Goal: Transaction & Acquisition: Purchase product/service

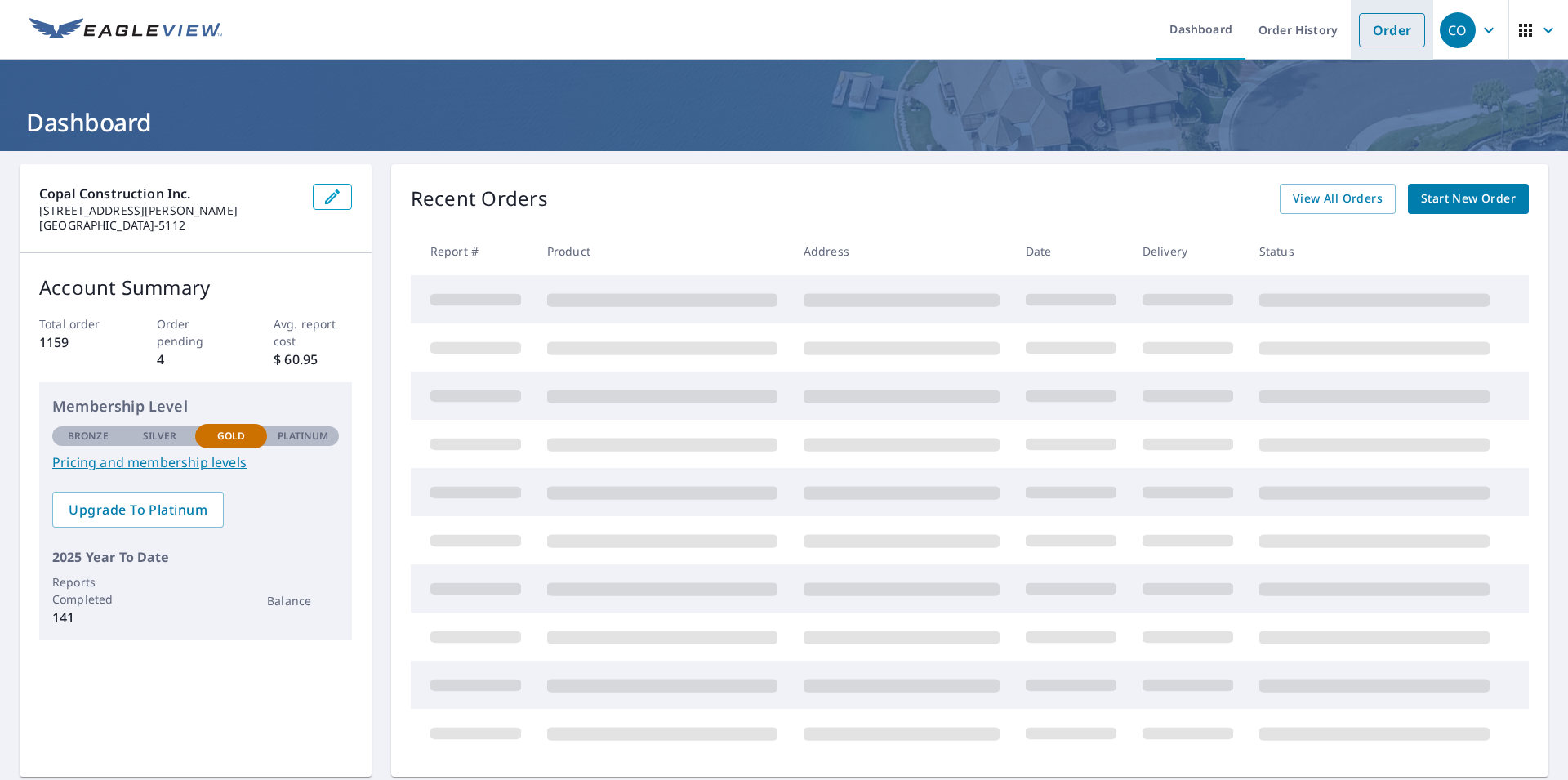
click at [1376, 34] on link "Order" at bounding box center [1392, 29] width 66 height 34
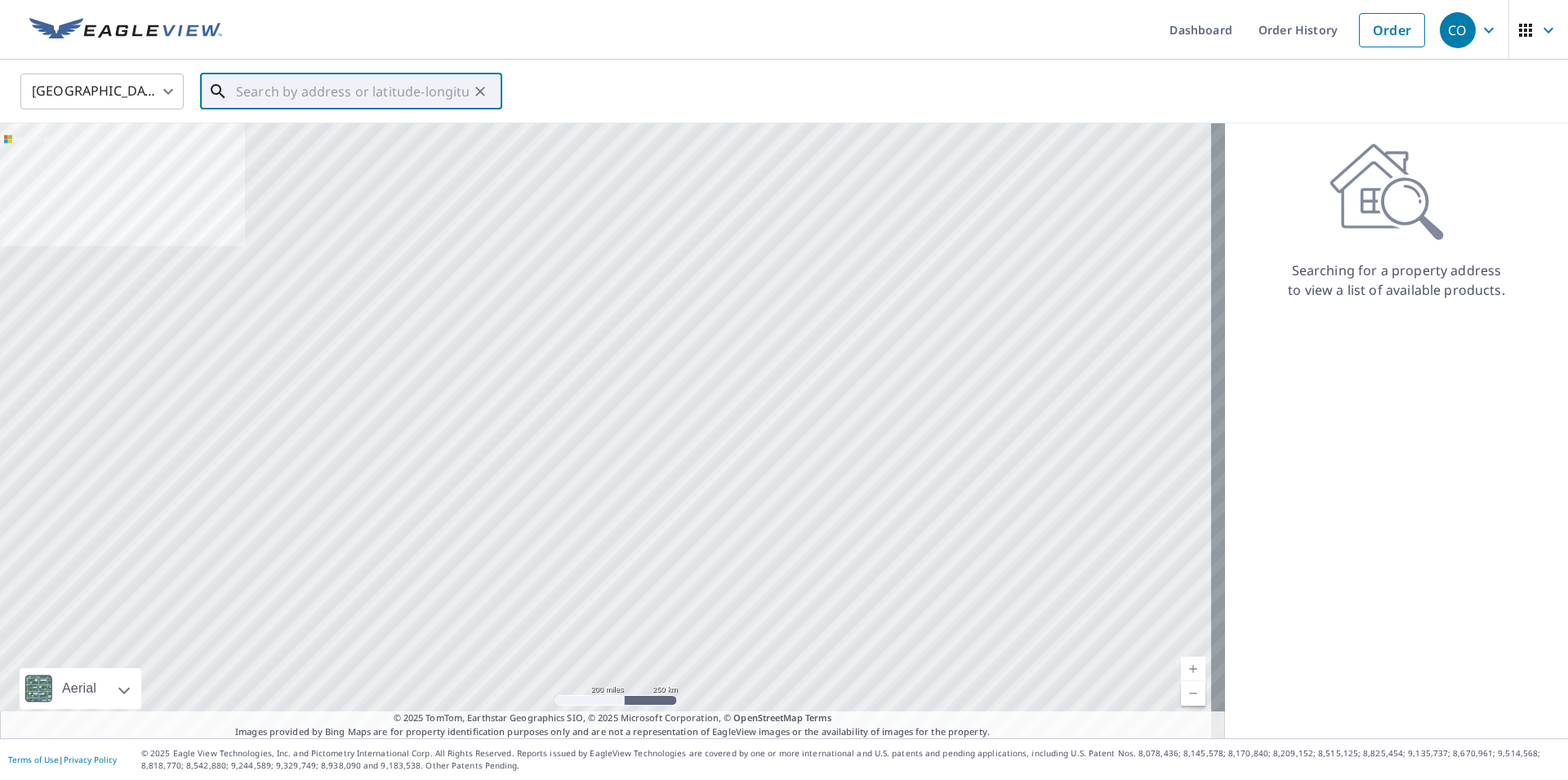
click at [324, 87] on input "text" at bounding box center [352, 91] width 233 height 46
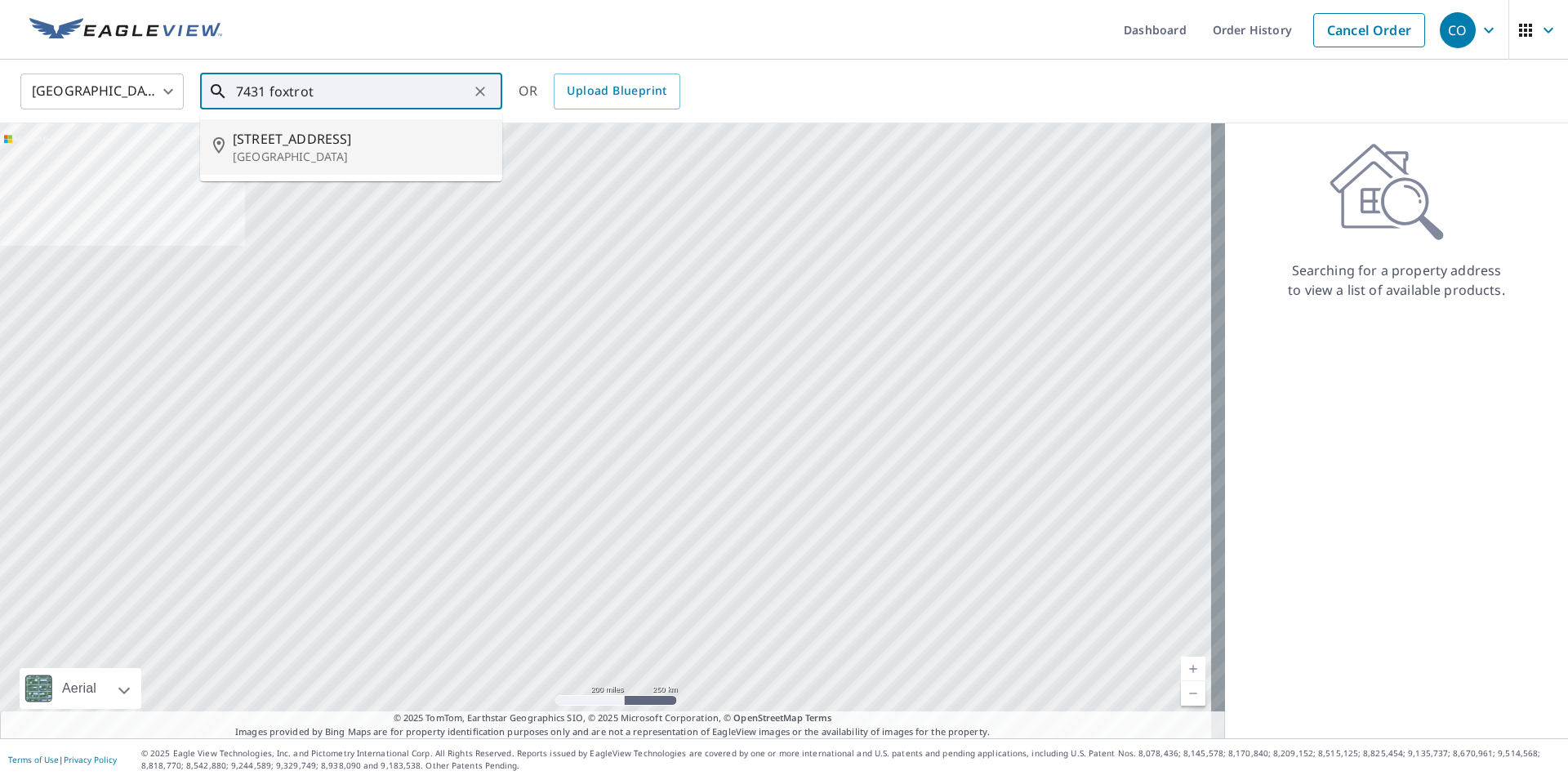
click at [270, 153] on p "[GEOGRAPHIC_DATA]" at bounding box center [361, 157] width 256 height 17
type input "[STREET_ADDRESS][PERSON_NAME]"
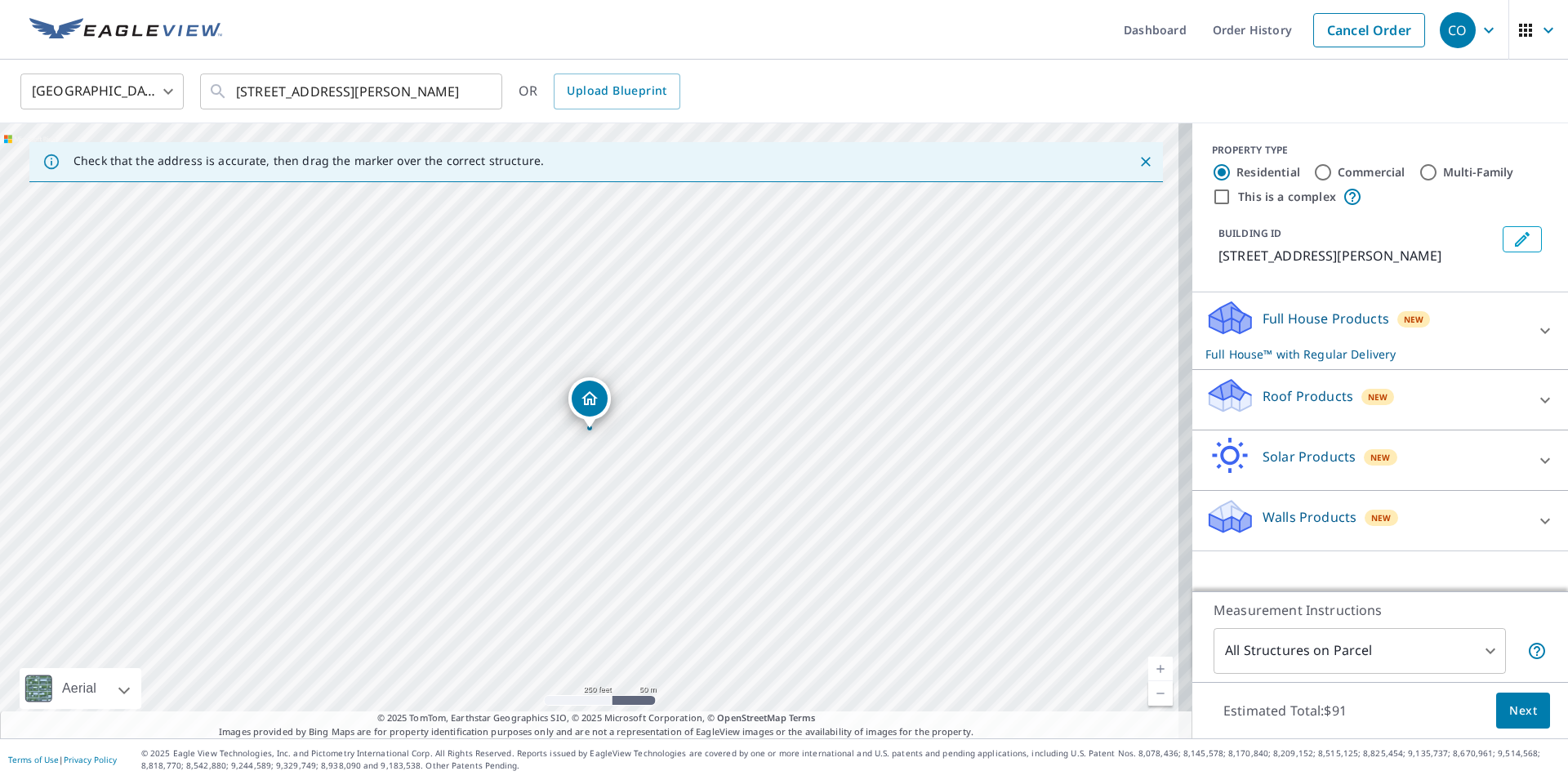
click at [1496, 397] on div "Roof Products New" at bounding box center [1364, 400] width 320 height 47
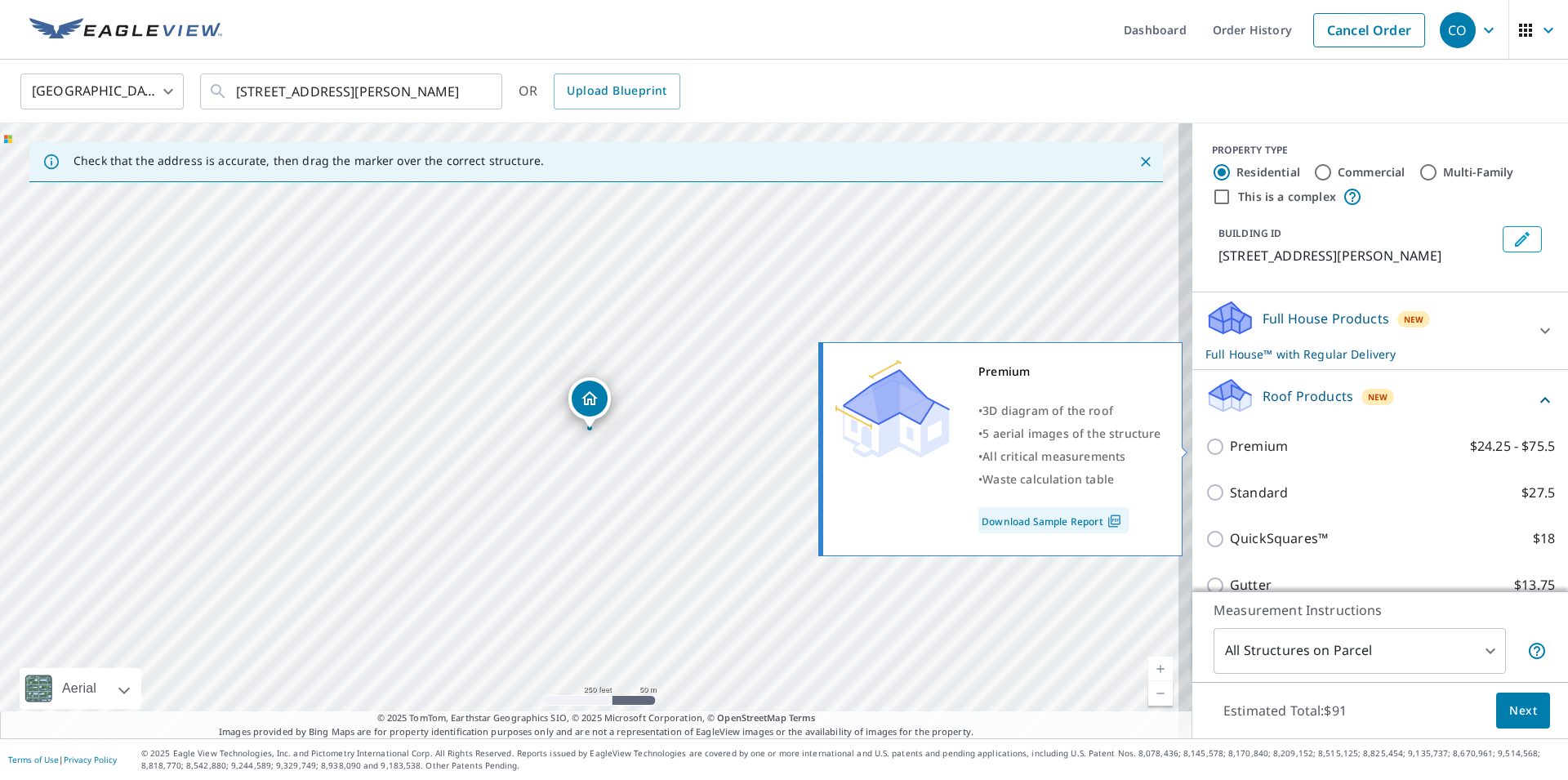
click at [1205, 446] on input "Premium $24.25 - $75.5" at bounding box center [1217, 446] width 25 height 19
checkbox input "true"
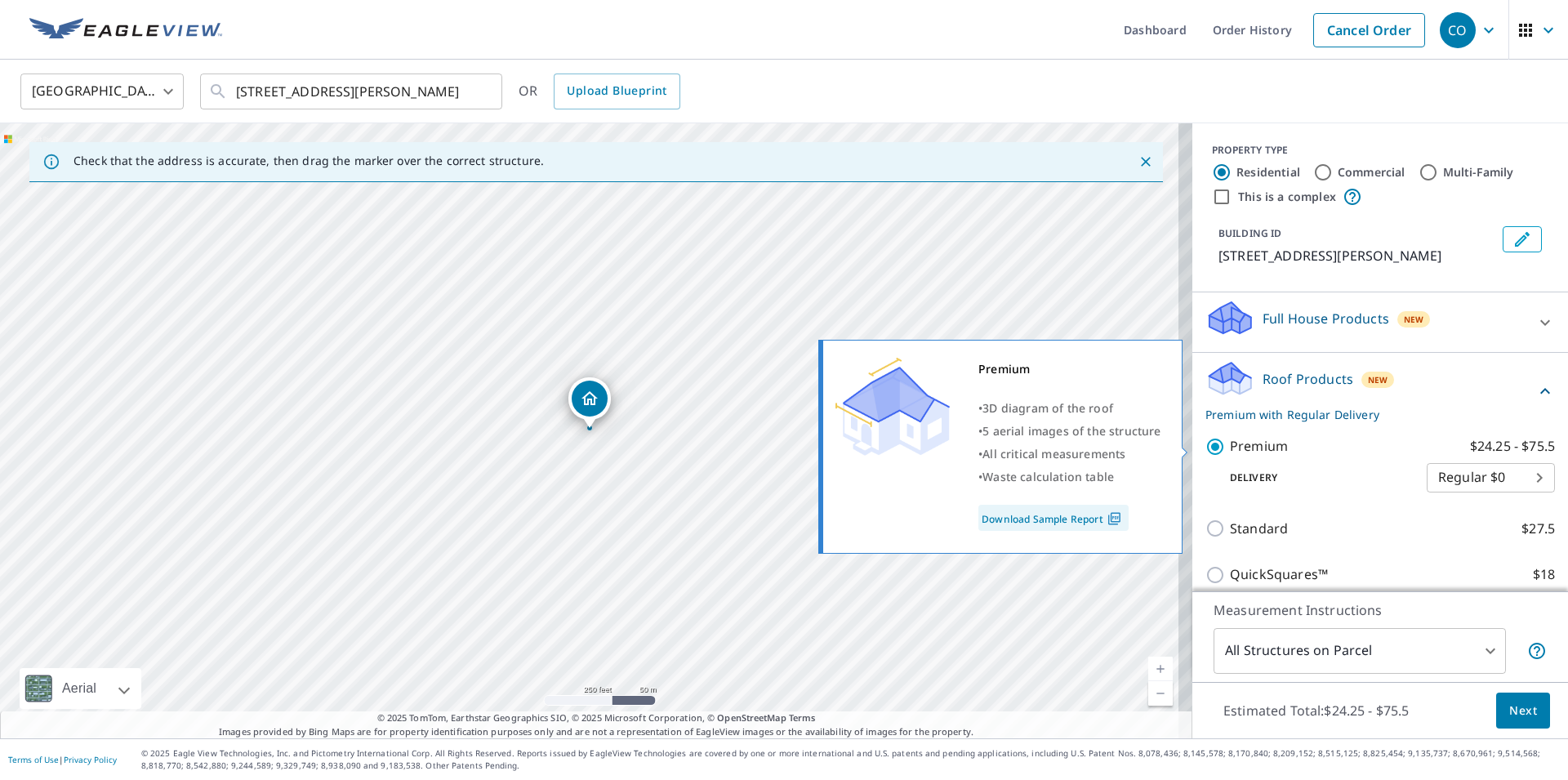
checkbox input "false"
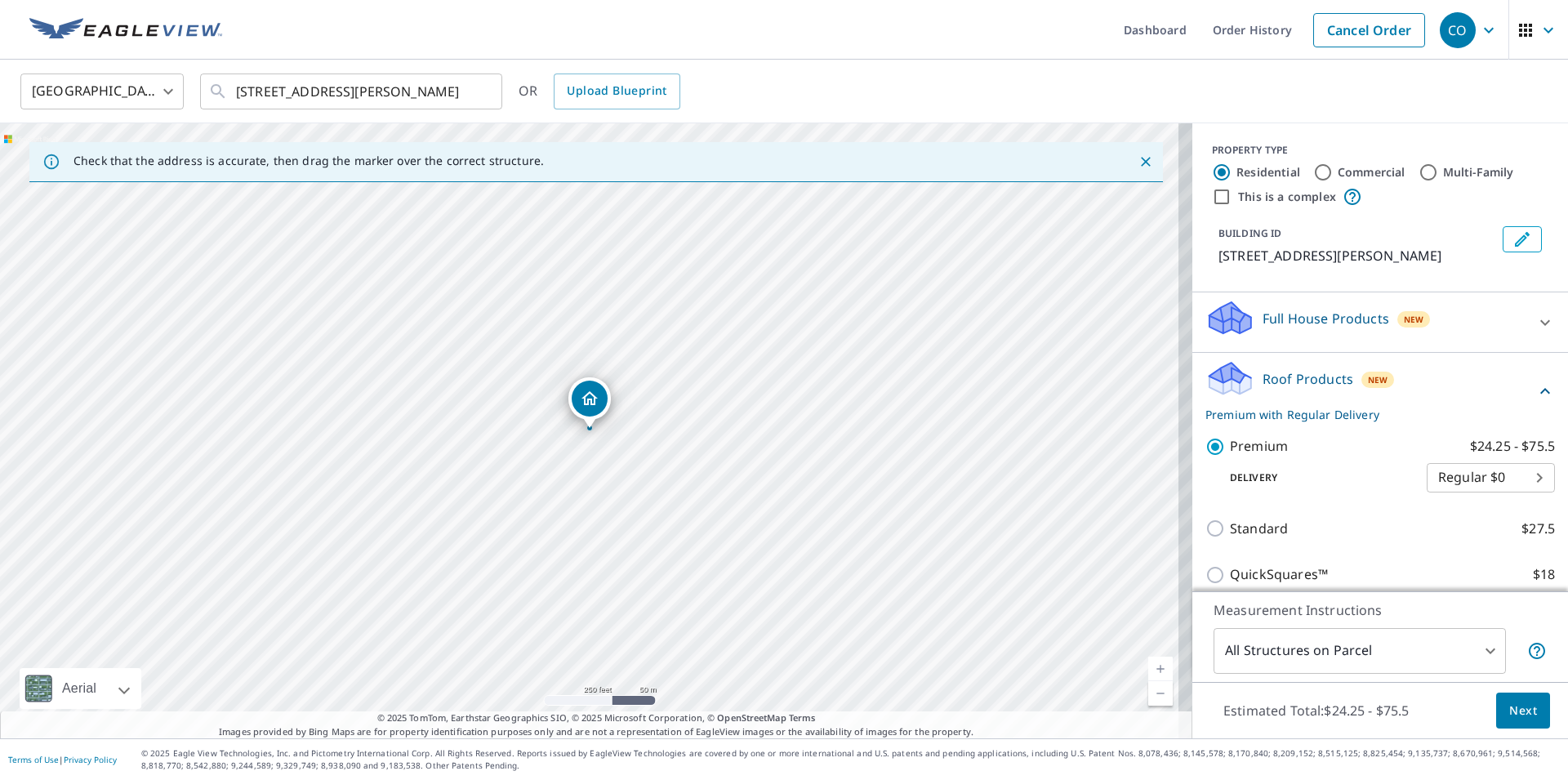
click at [1515, 710] on span "Next" at bounding box center [1523, 711] width 28 height 20
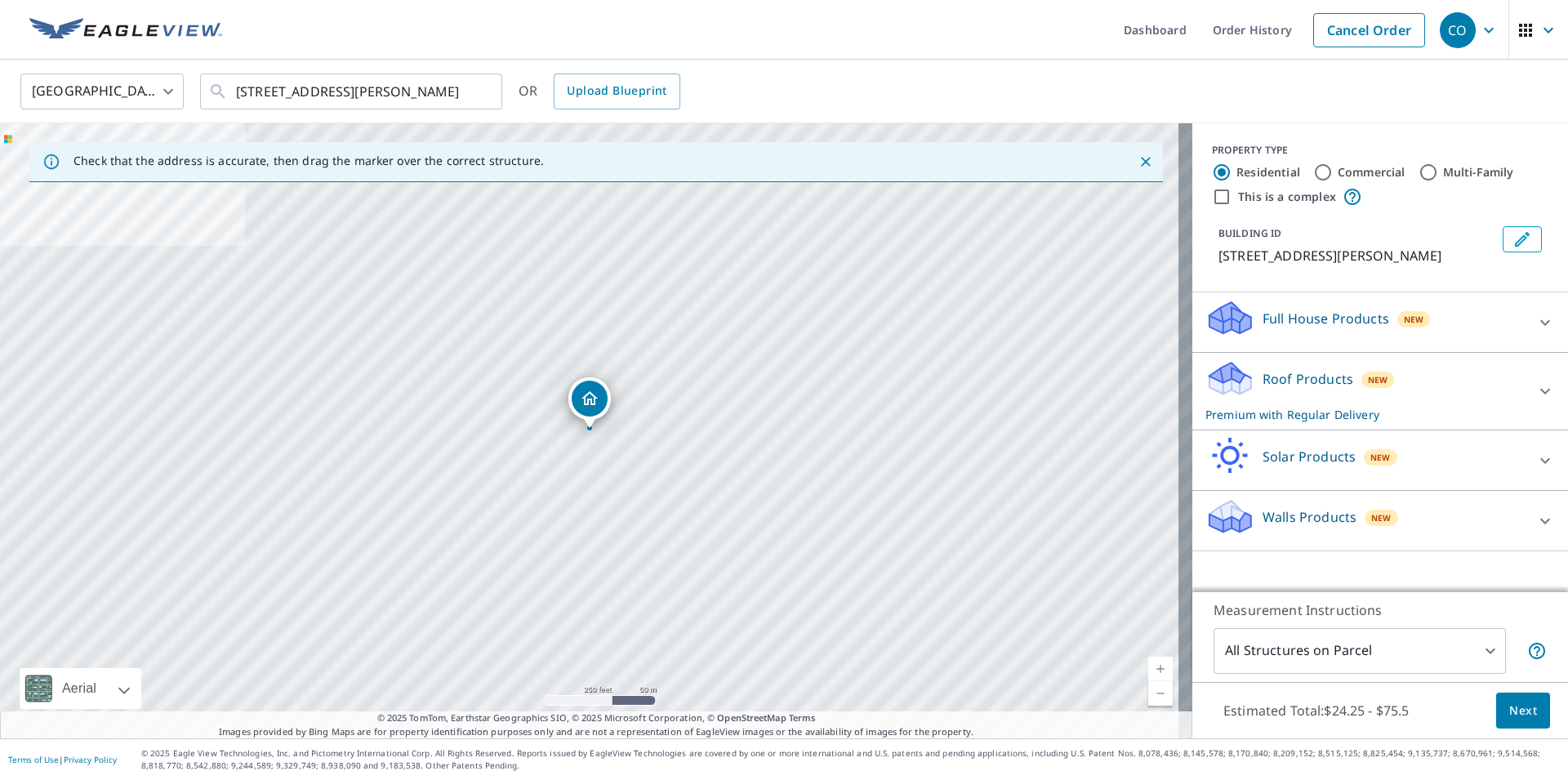
click at [1505, 379] on div "Roof Products New Premium with Regular Delivery" at bounding box center [1364, 390] width 320 height 64
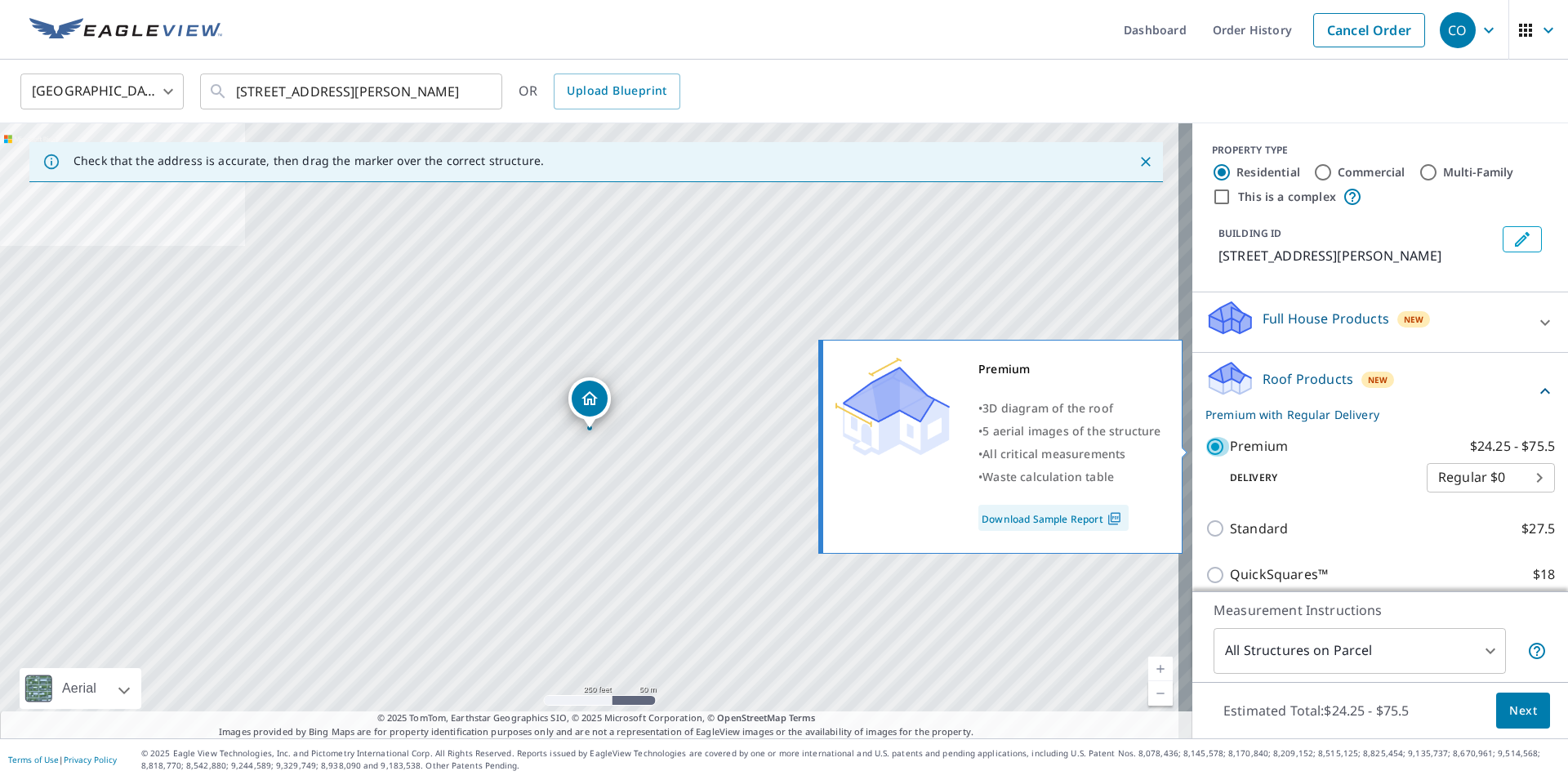
click at [1205, 444] on input "Premium $24.25 - $75.5" at bounding box center [1217, 446] width 25 height 19
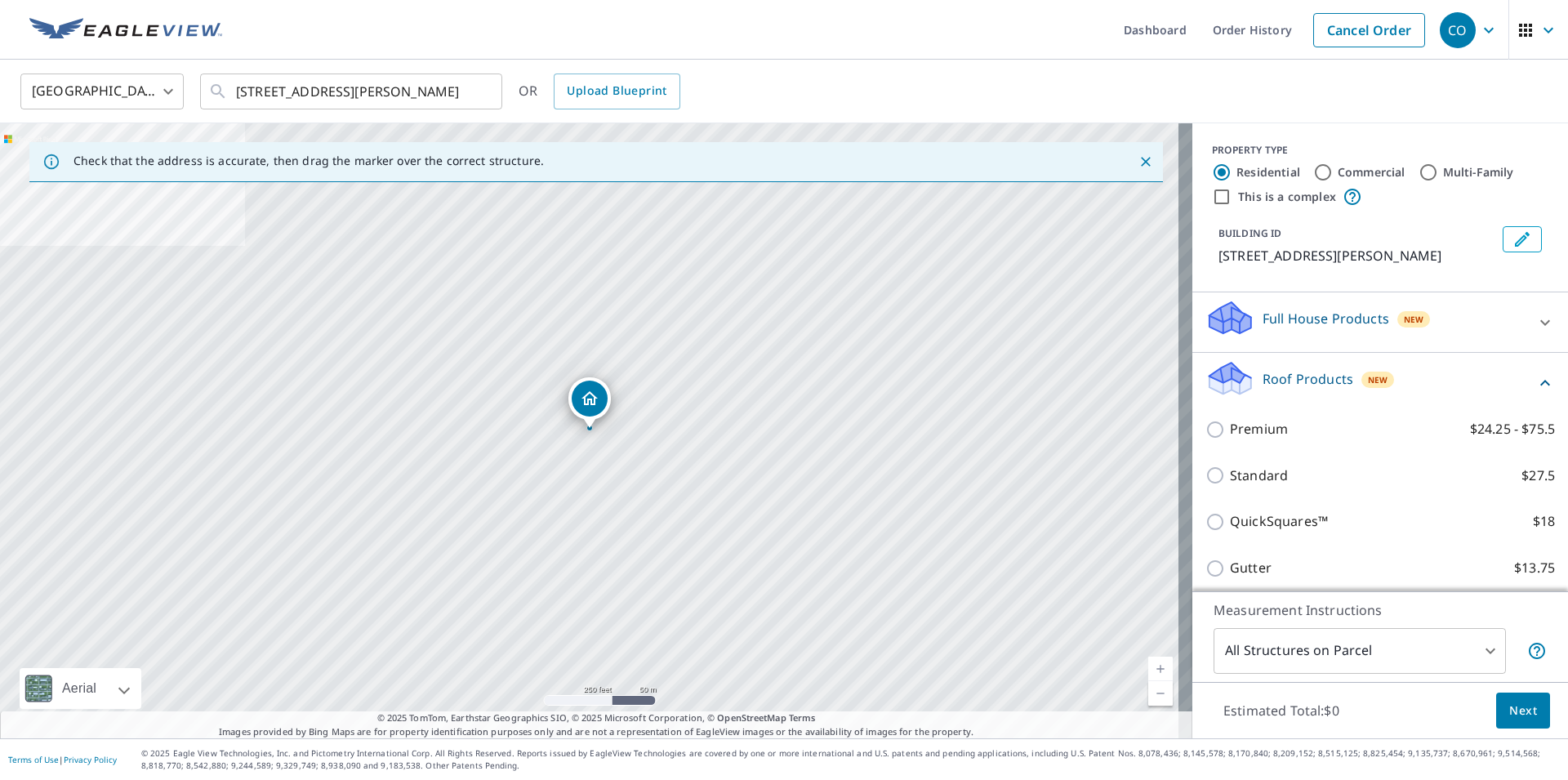
click at [1205, 442] on div "Premium $24.25 - $75.5" at bounding box center [1379, 429] width 349 height 47
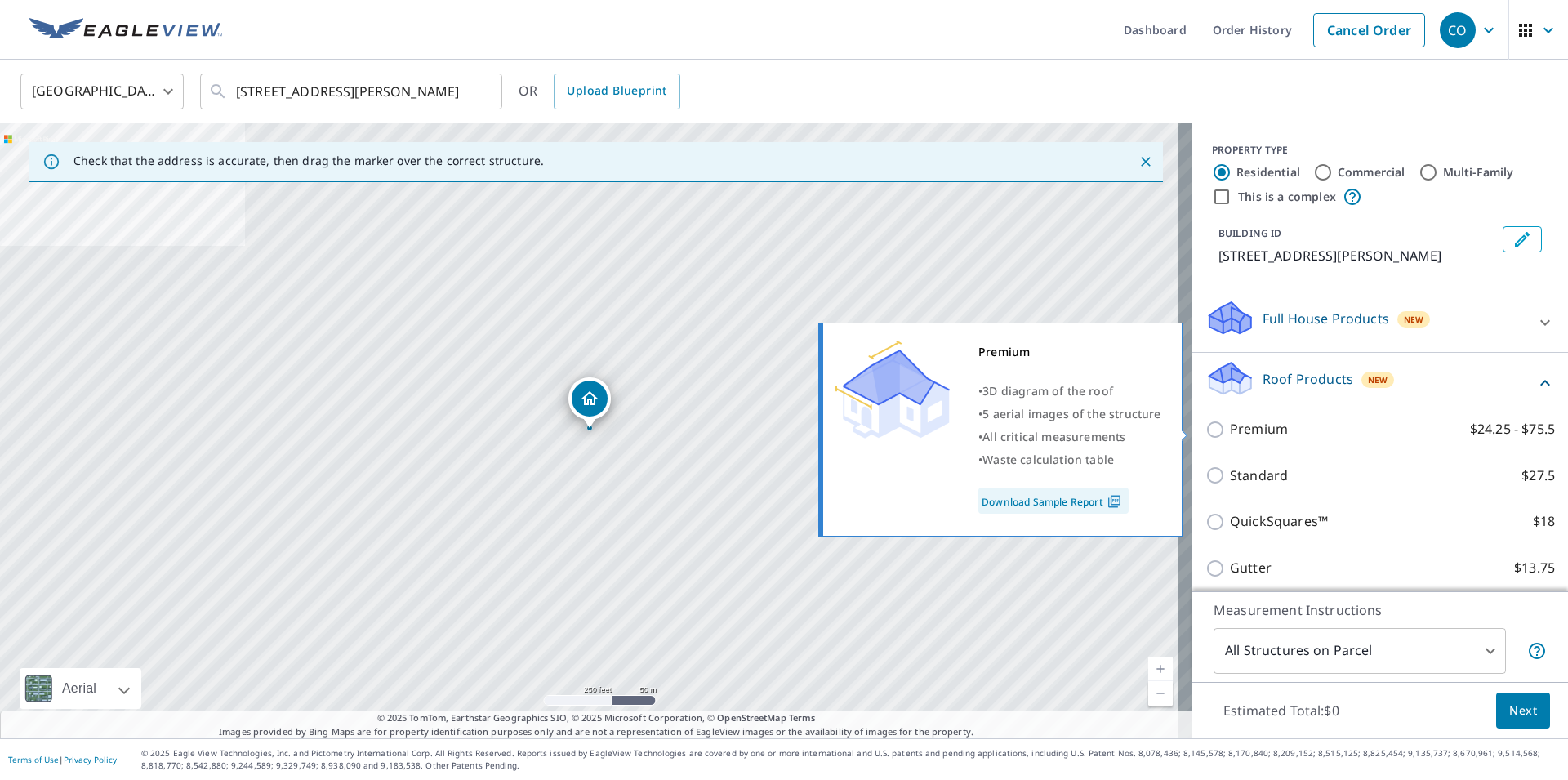
click at [1205, 435] on input "Premium $24.25 - $75.5" at bounding box center [1217, 429] width 25 height 19
checkbox input "true"
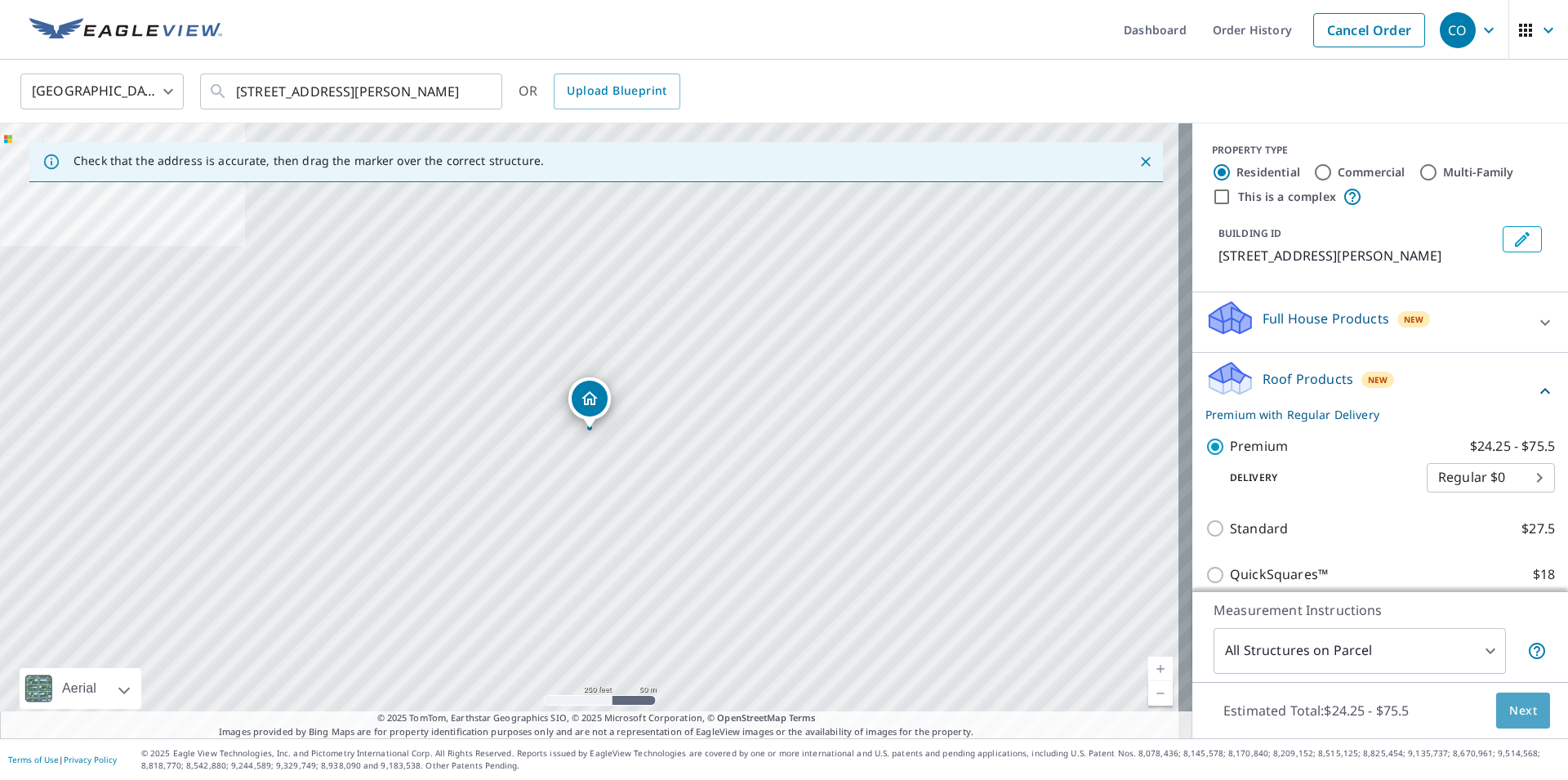
click at [1496, 716] on button "Next" at bounding box center [1523, 711] width 54 height 37
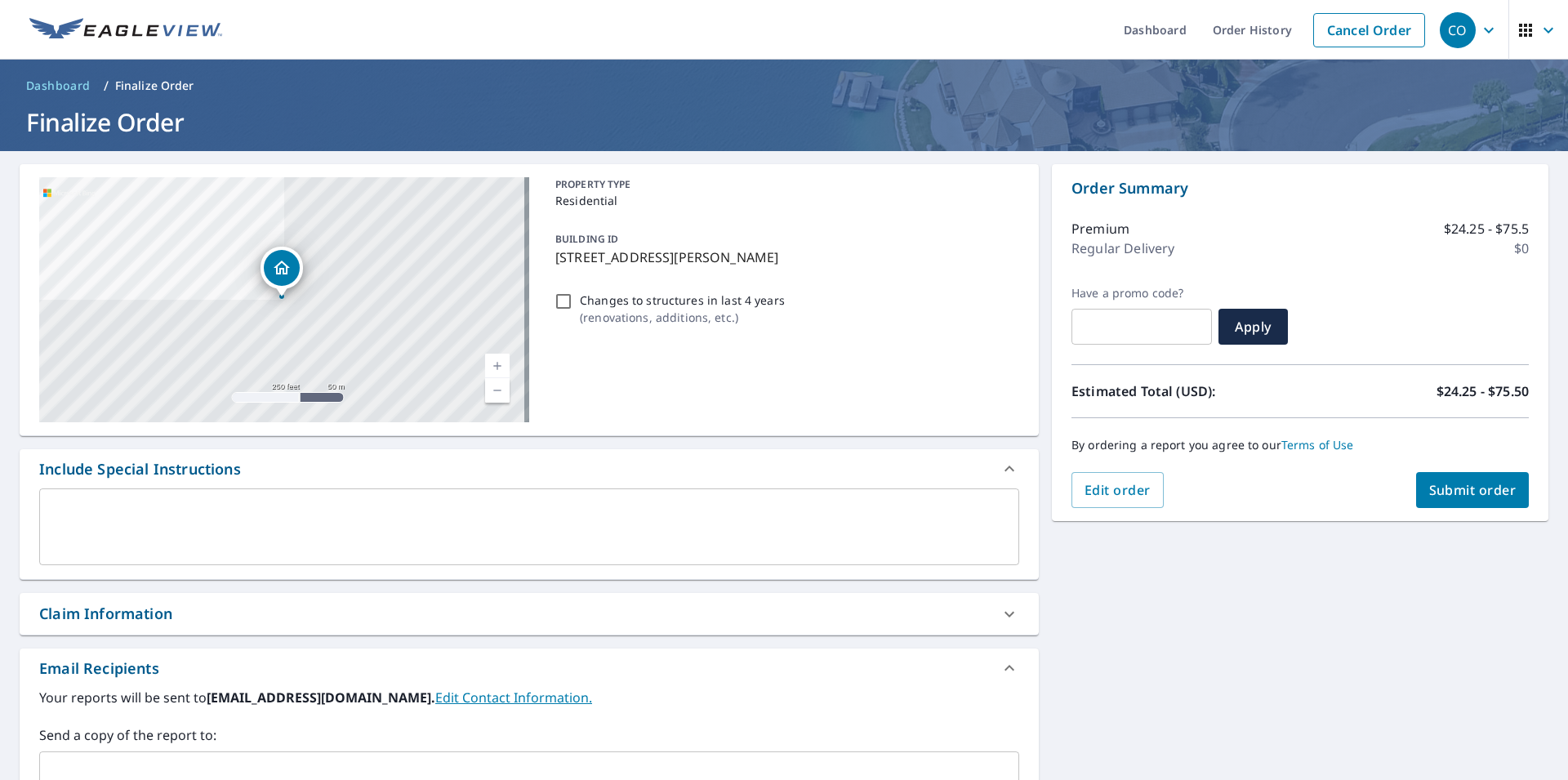
scroll to position [248, 0]
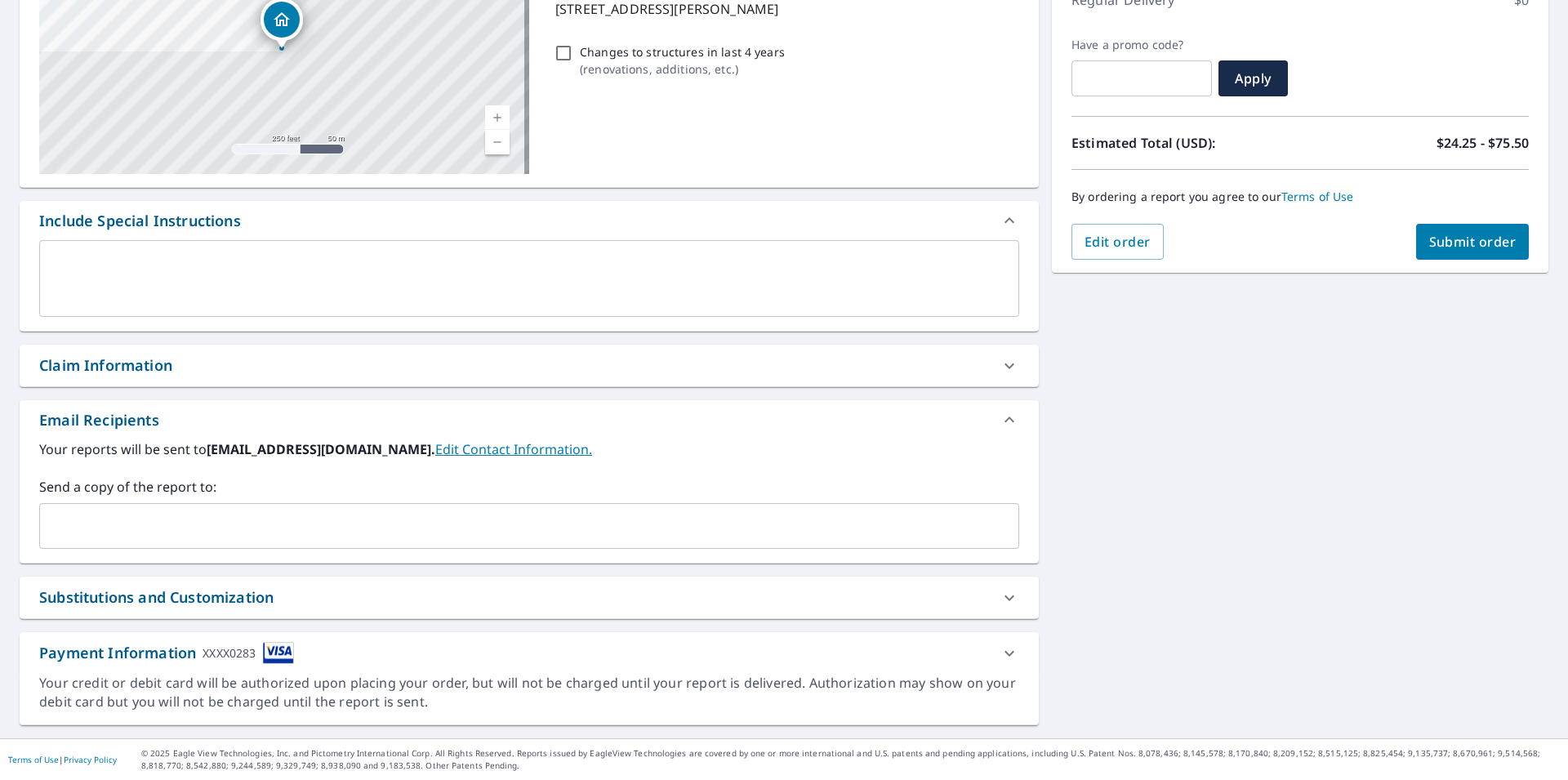
click at [210, 531] on input "text" at bounding box center [517, 526] width 941 height 31
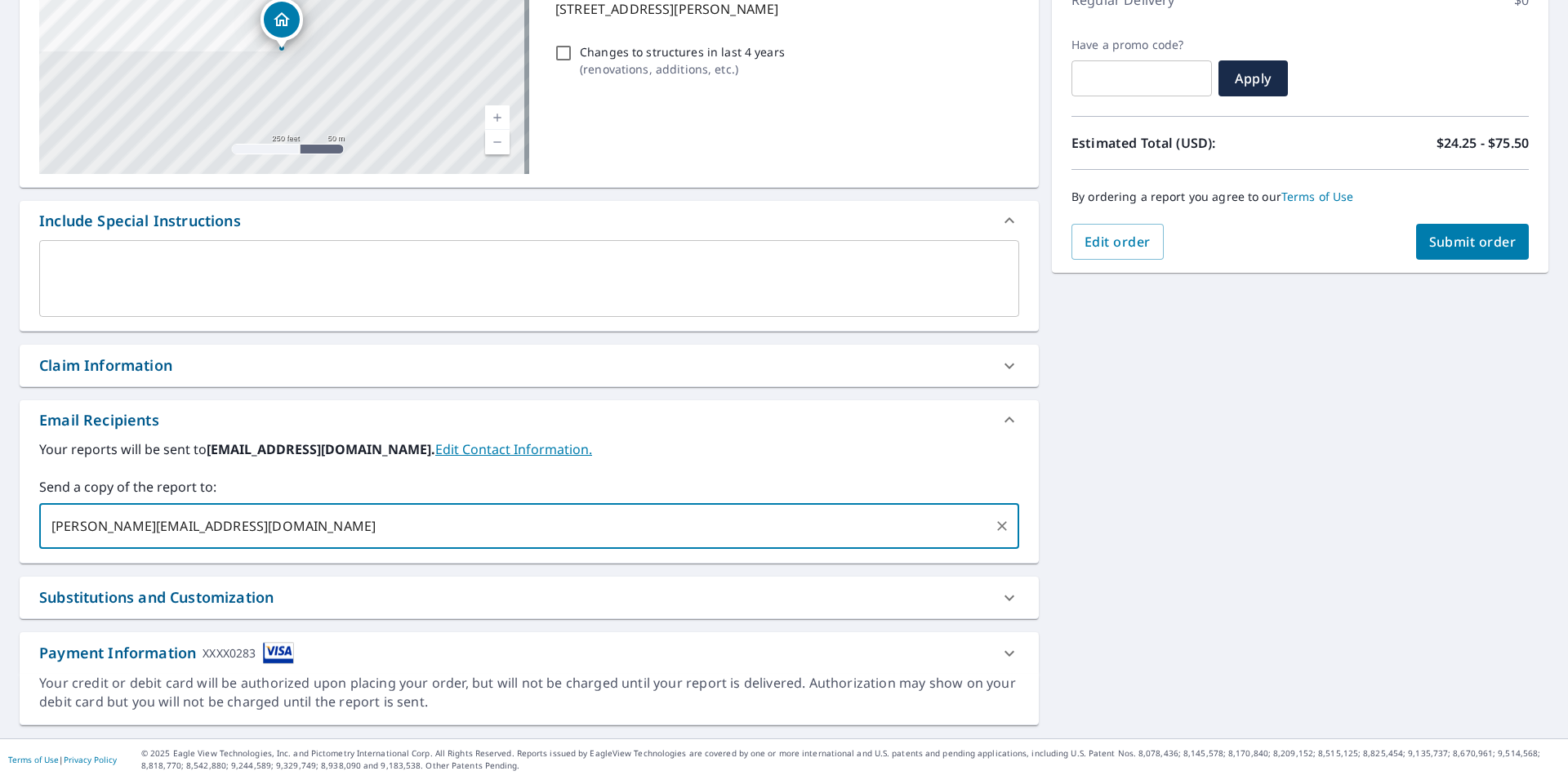
type input "[PERSON_NAME][EMAIL_ADDRESS][DOMAIN_NAME]"
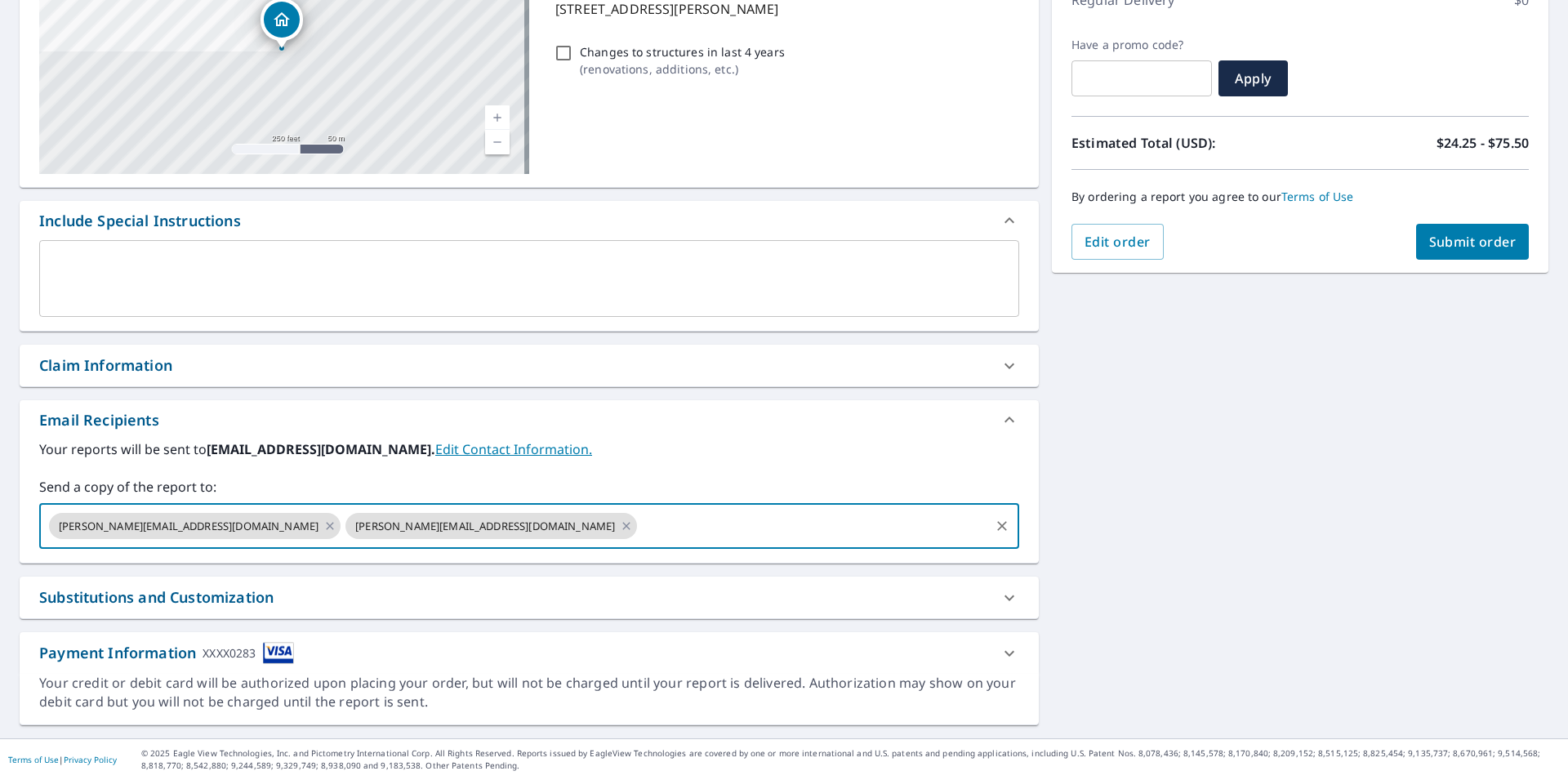
click at [1453, 248] on span "Submit order" at bounding box center [1472, 242] width 88 height 18
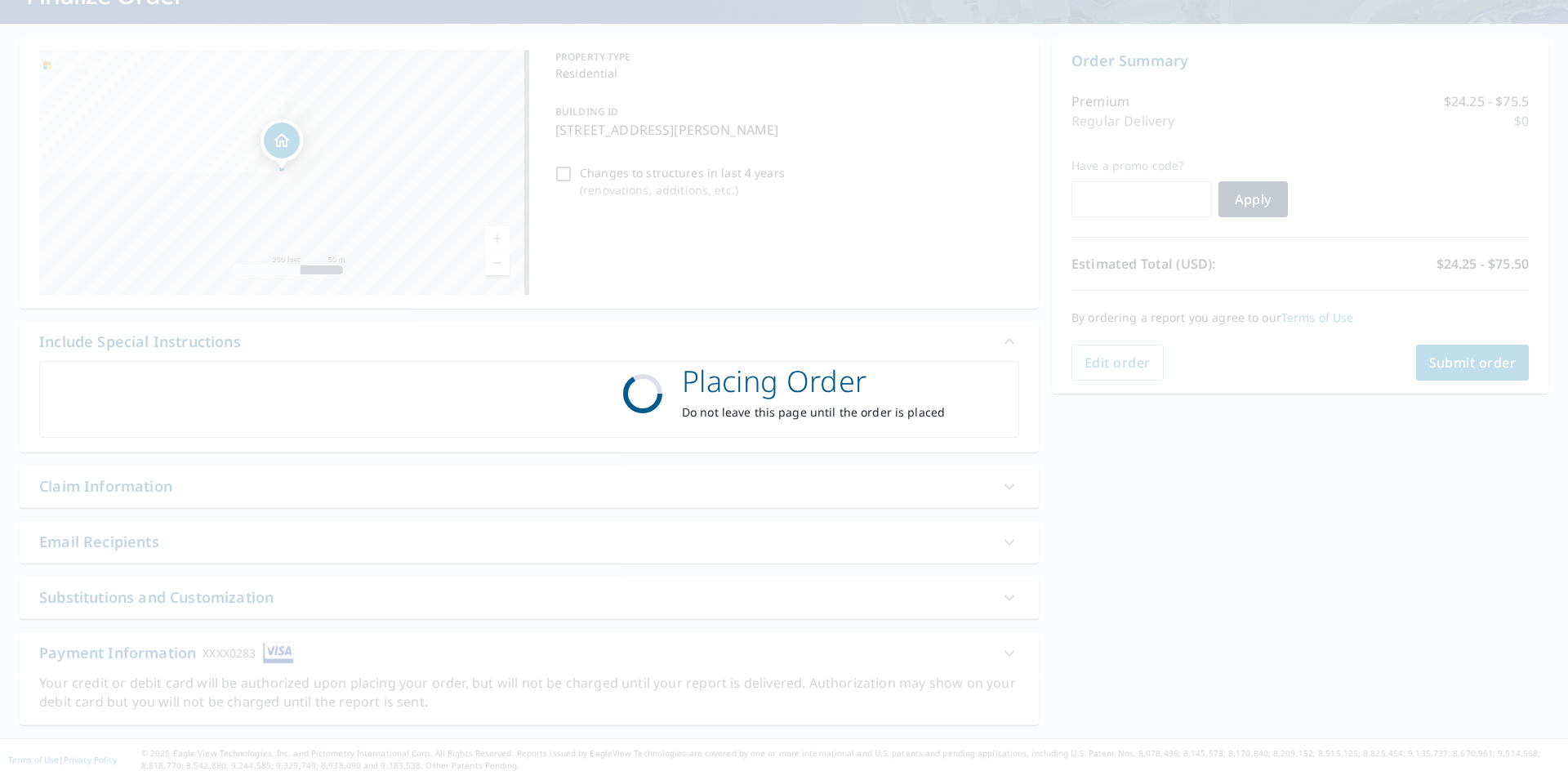
scroll to position [127, 0]
